Goal: Communication & Community: Participate in discussion

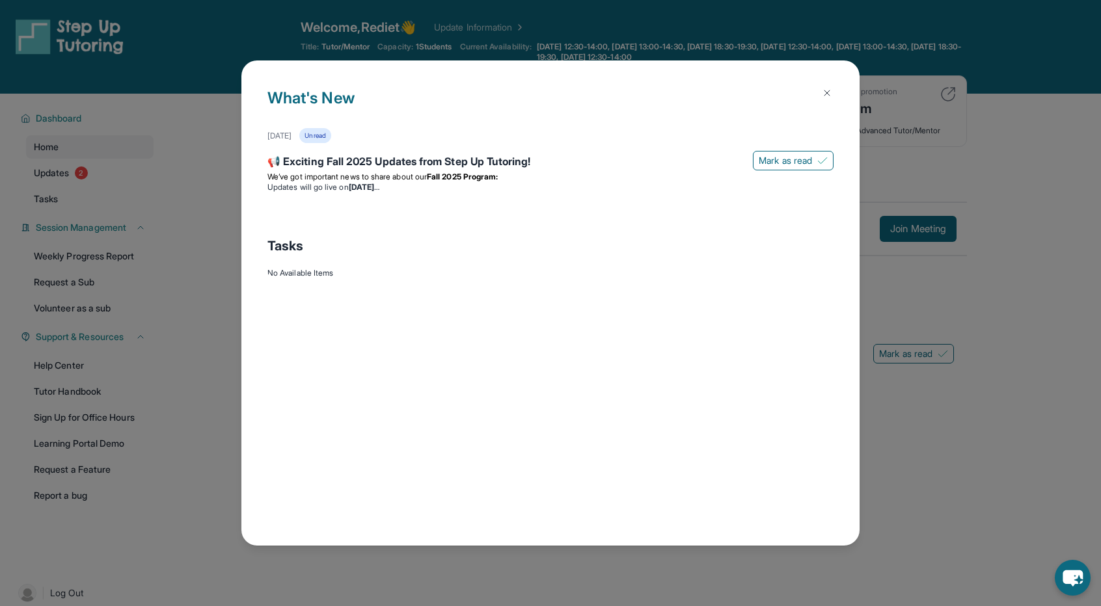
click at [827, 88] on img at bounding box center [826, 93] width 10 height 10
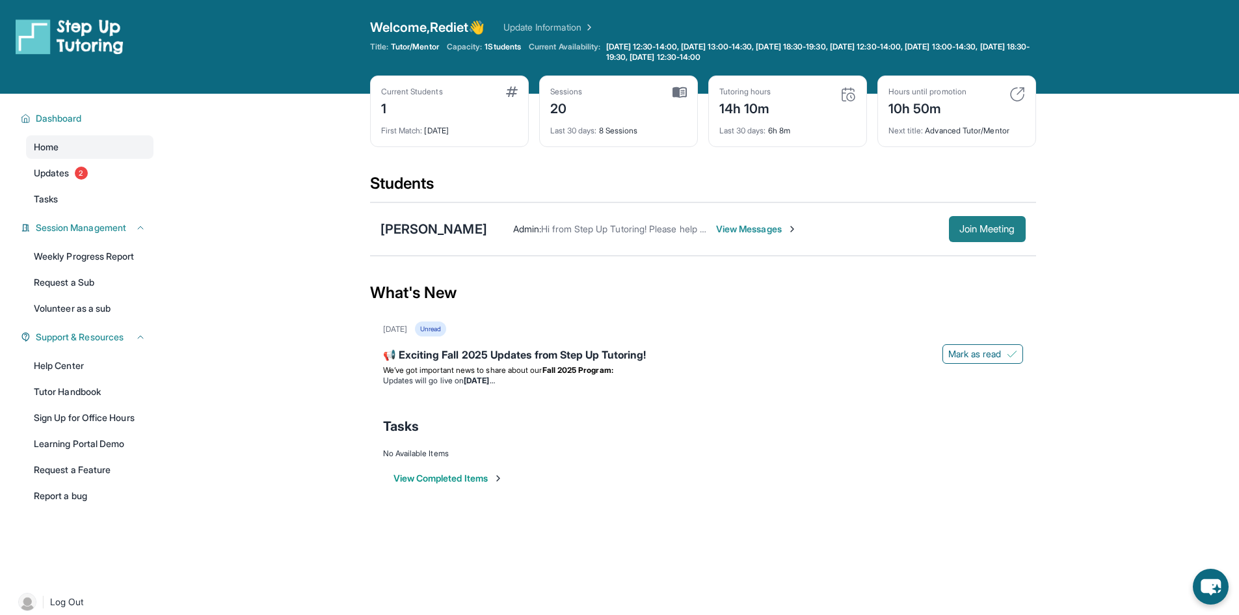
click at [972, 228] on span "Join Meeting" at bounding box center [987, 229] width 56 height 8
click at [716, 232] on span "View Messages" at bounding box center [756, 228] width 81 height 13
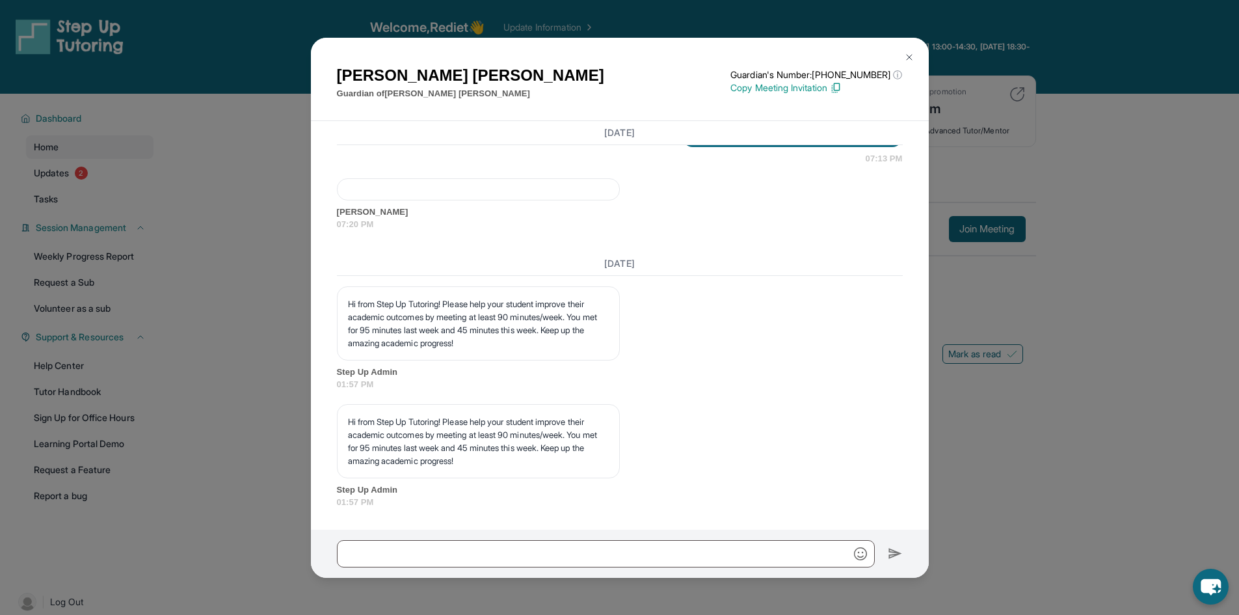
scroll to position [8178, 0]
click at [693, 542] on input "text" at bounding box center [606, 553] width 538 height 27
type input "**"
click at [894, 554] on img at bounding box center [895, 554] width 15 height 16
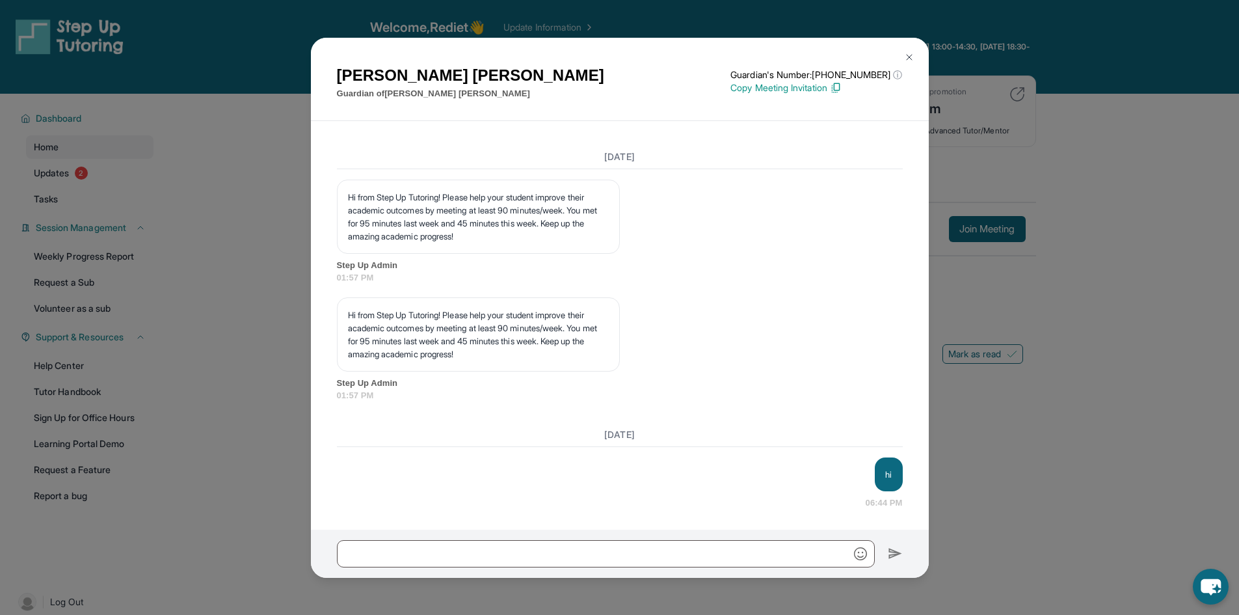
scroll to position [8284, 0]
click at [908, 58] on img at bounding box center [909, 57] width 10 height 10
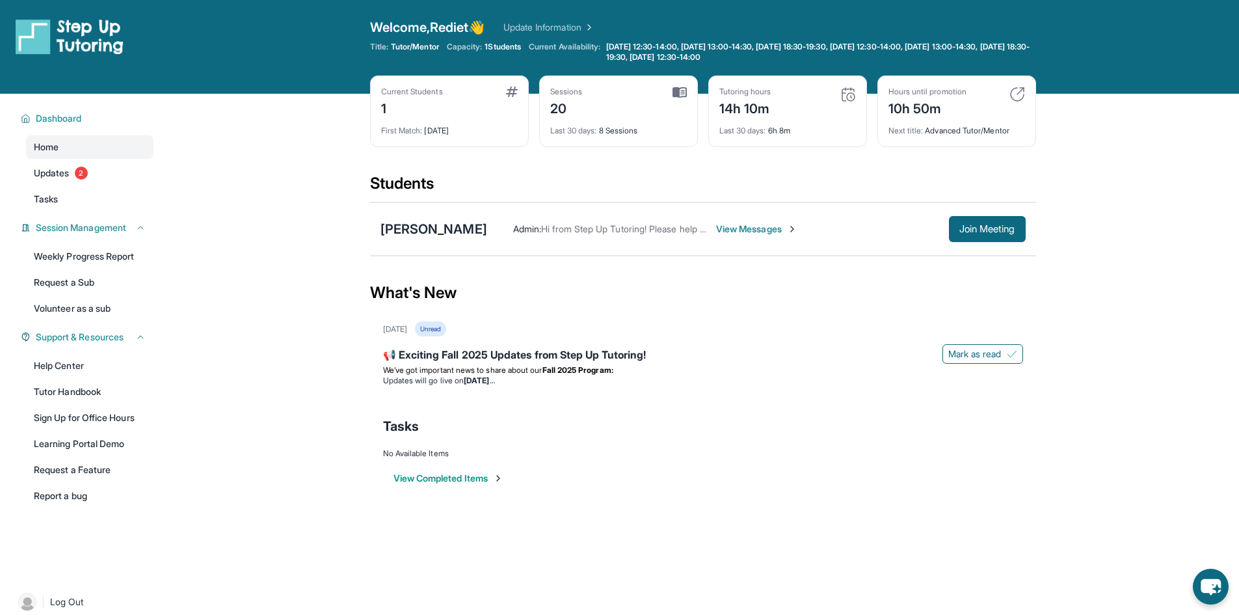
click at [734, 230] on span "View Messages" at bounding box center [756, 228] width 81 height 13
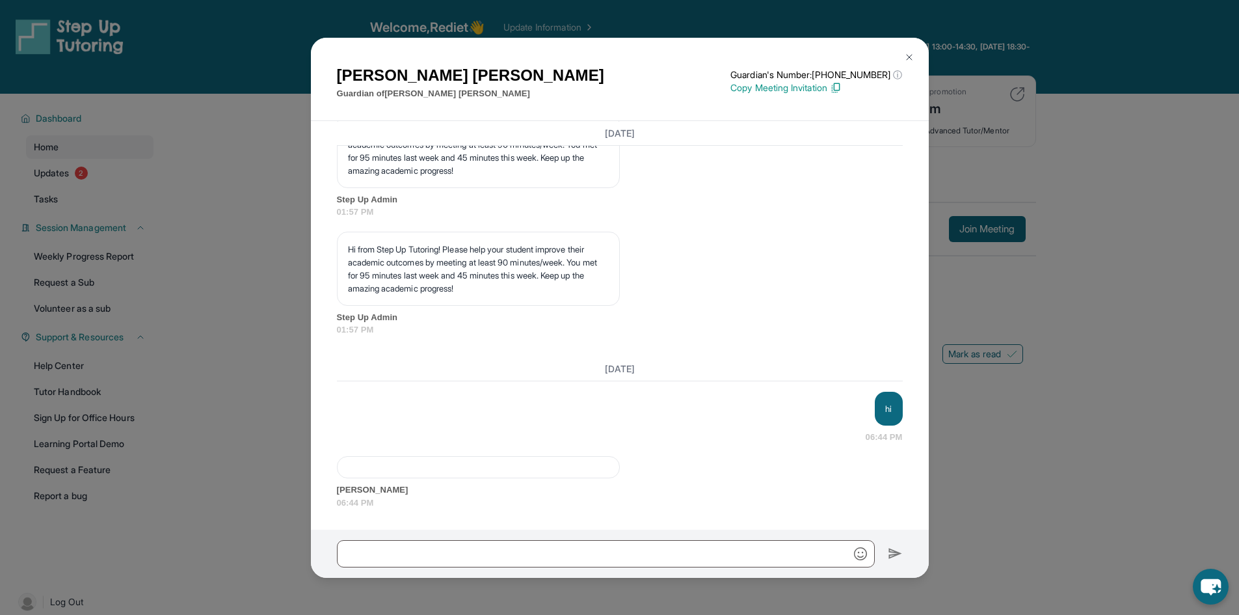
scroll to position [8350, 0]
click at [902, 50] on button at bounding box center [909, 57] width 26 height 26
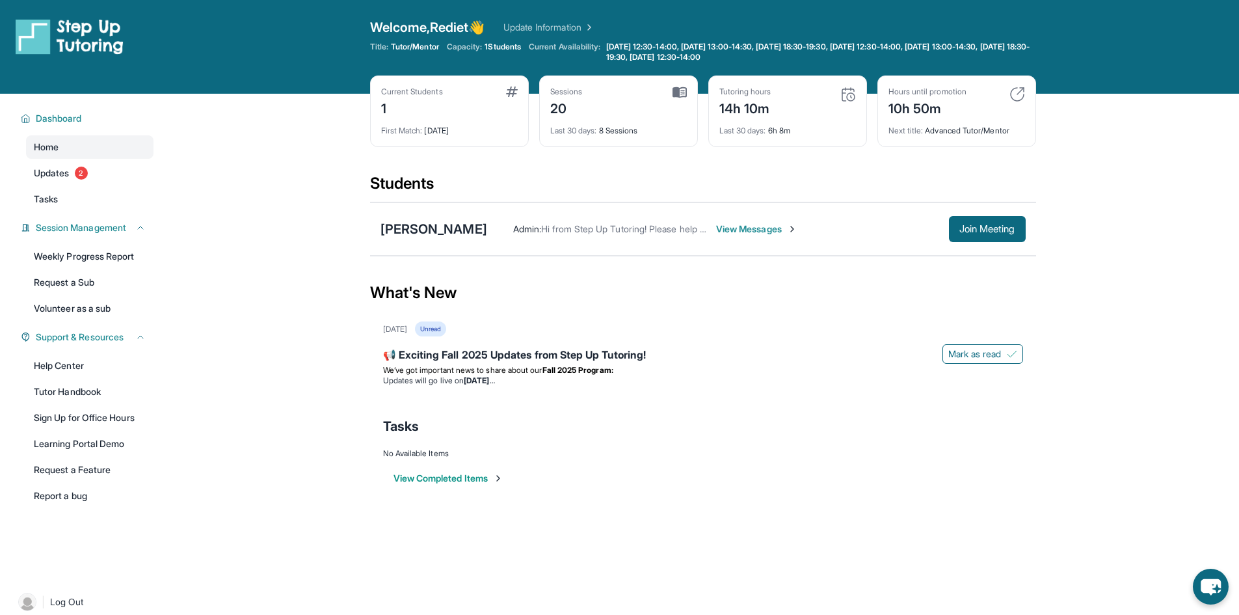
click at [751, 229] on span "View Messages" at bounding box center [756, 228] width 81 height 13
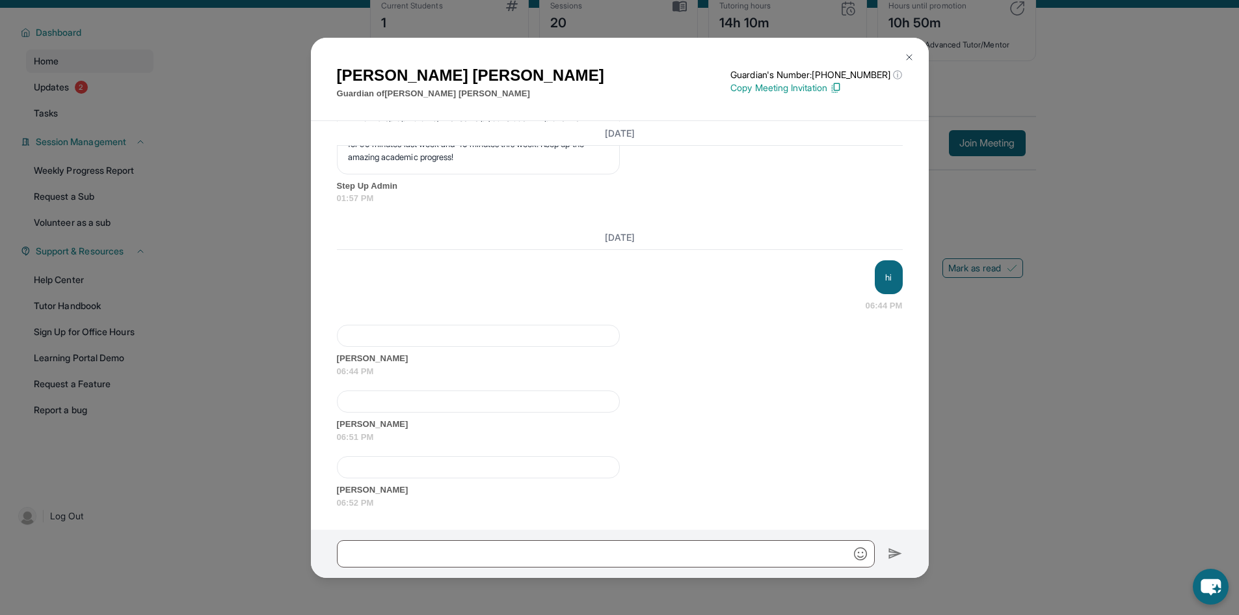
scroll to position [94, 0]
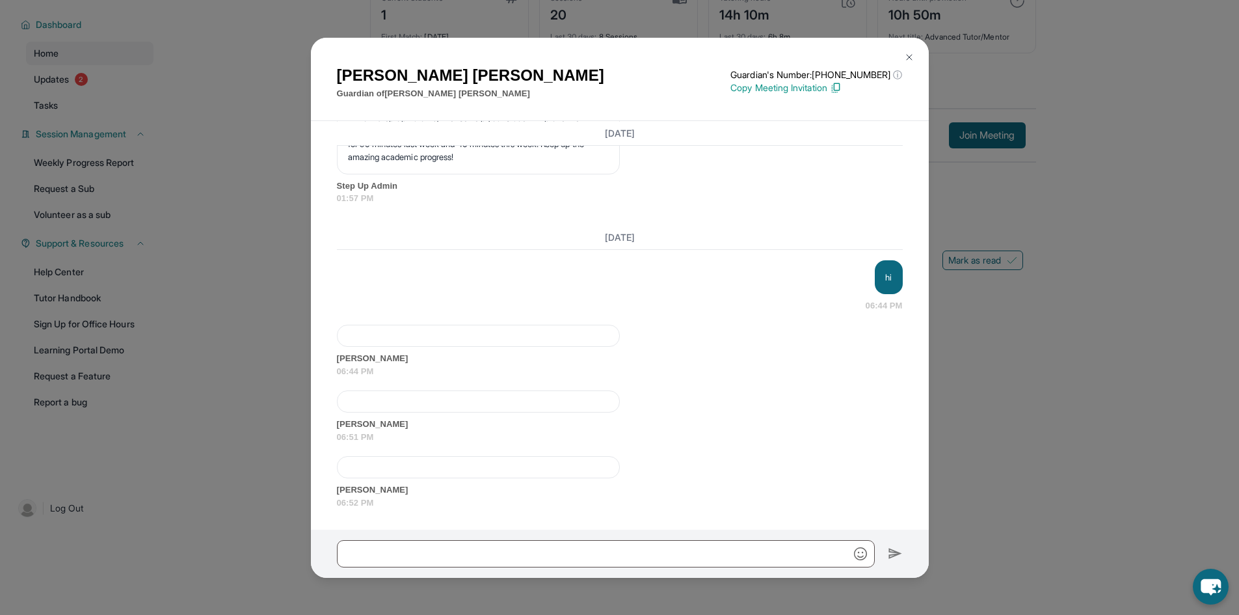
drag, startPoint x: 476, startPoint y: 474, endPoint x: 475, endPoint y: 464, distance: 9.8
click at [476, 473] on div at bounding box center [478, 467] width 283 height 22
click at [475, 463] on div at bounding box center [478, 467] width 283 height 22
click at [377, 399] on div at bounding box center [478, 401] width 283 height 22
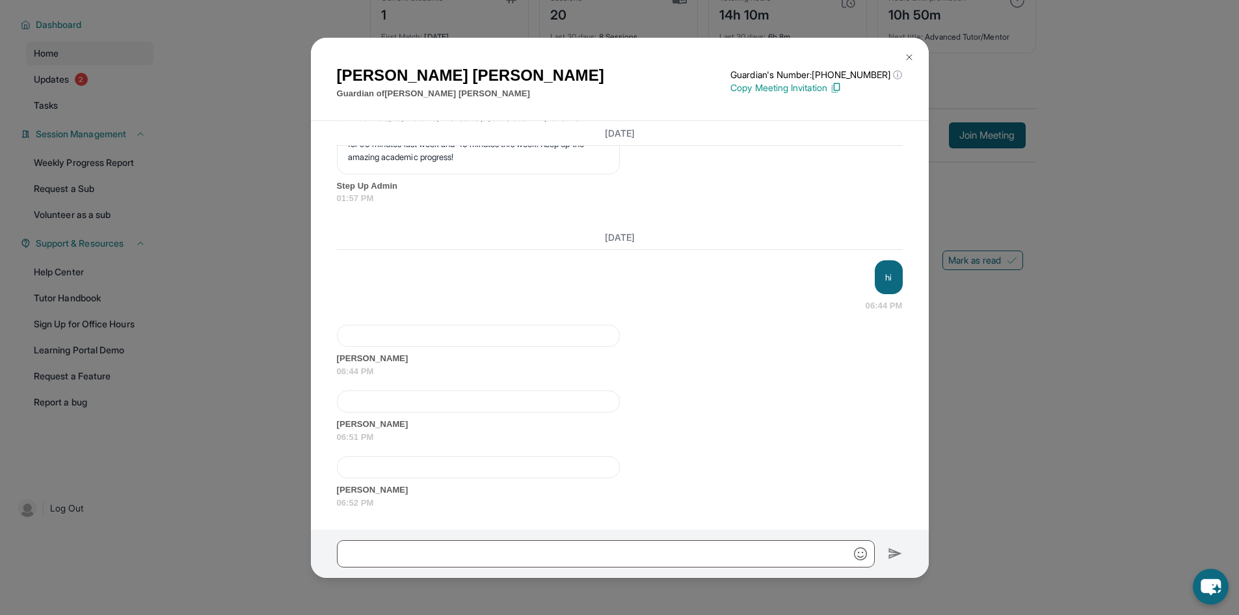
click at [378, 329] on div at bounding box center [478, 336] width 283 height 22
click at [690, 322] on div "[DATE] hi 06:44 PM [PERSON_NAME] 06:44 PM [PERSON_NAME] 06:51 PM [PERSON_NAME] …" at bounding box center [620, 368] width 566 height 284
drag, startPoint x: 443, startPoint y: 484, endPoint x: 514, endPoint y: 485, distance: 70.9
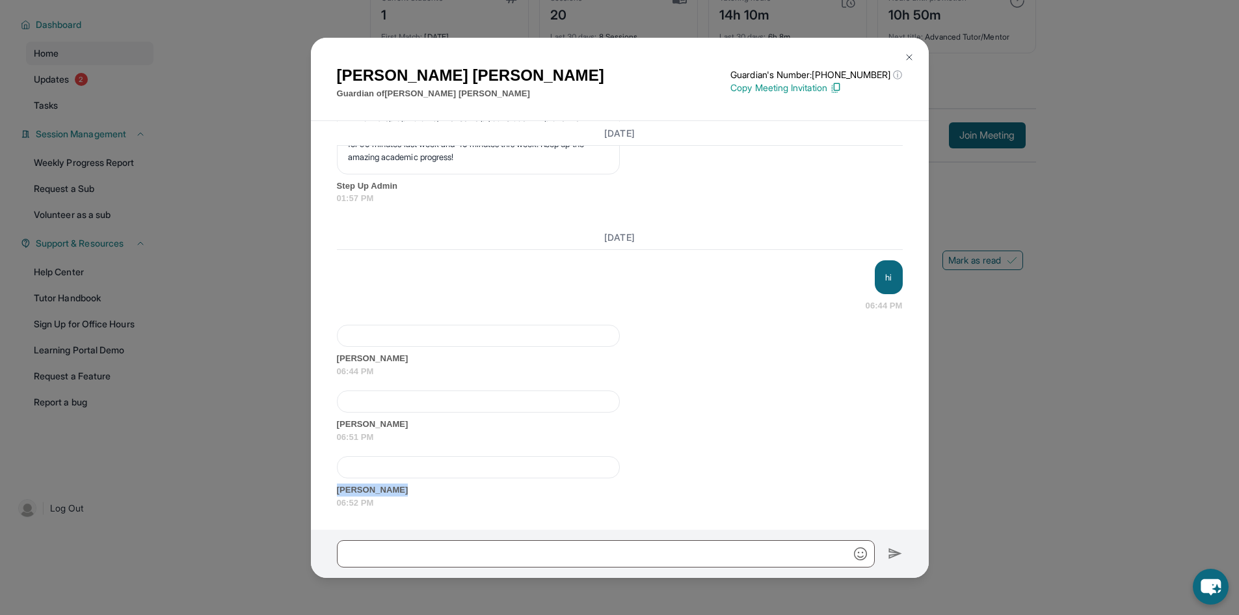
click at [459, 488] on div "[PERSON_NAME] 06:52 PM" at bounding box center [620, 482] width 566 height 53
drag, startPoint x: 472, startPoint y: 303, endPoint x: 602, endPoint y: 376, distance: 148.5
click at [557, 414] on div "[DATE] hi 06:44 PM [PERSON_NAME] 06:44 PM [PERSON_NAME] 06:51 PM [PERSON_NAME] …" at bounding box center [620, 368] width 566 height 284
click at [574, 275] on div "hi 06:44 PM" at bounding box center [620, 286] width 566 height 52
click at [918, 49] on button at bounding box center [909, 57] width 26 height 26
